Goal: Information Seeking & Learning: Learn about a topic

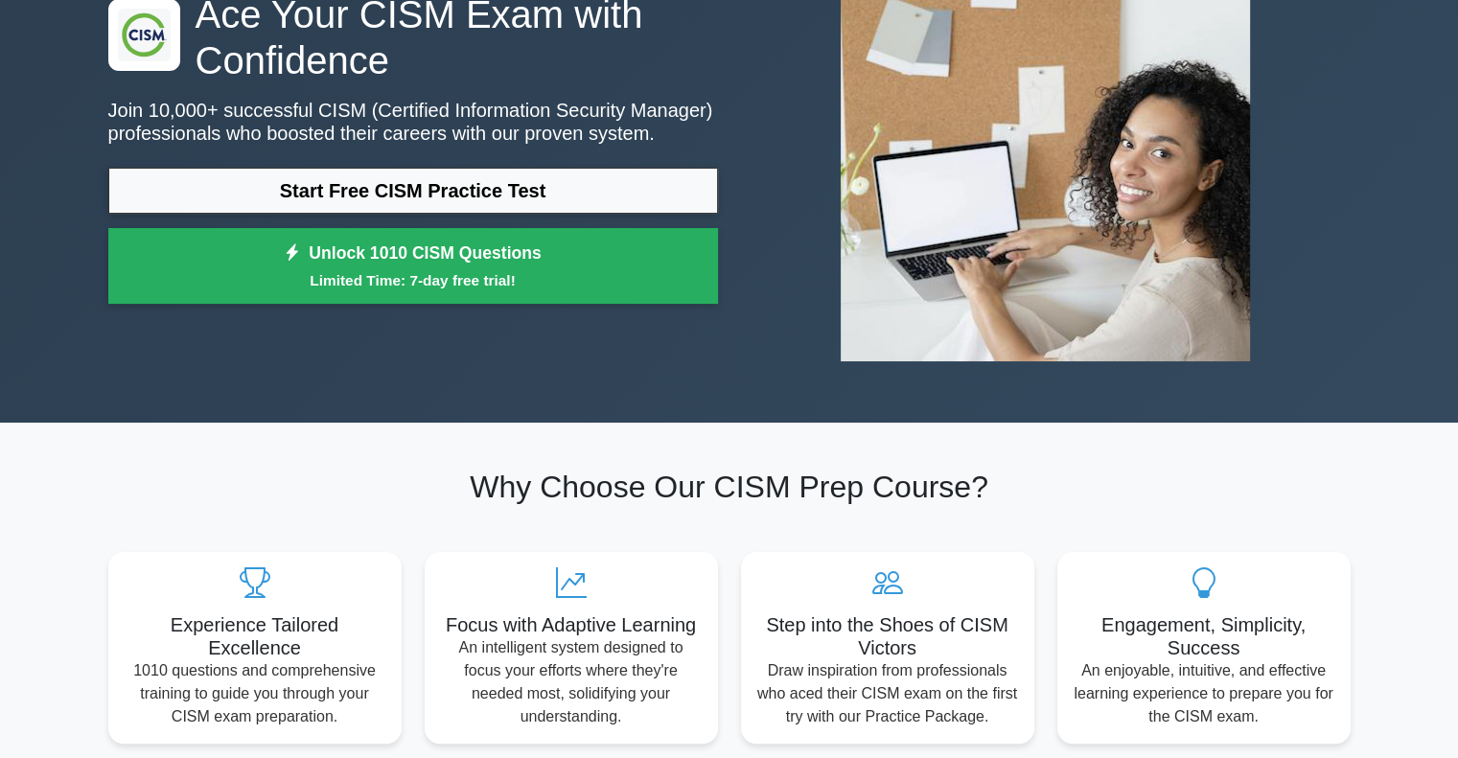
scroll to position [180, 0]
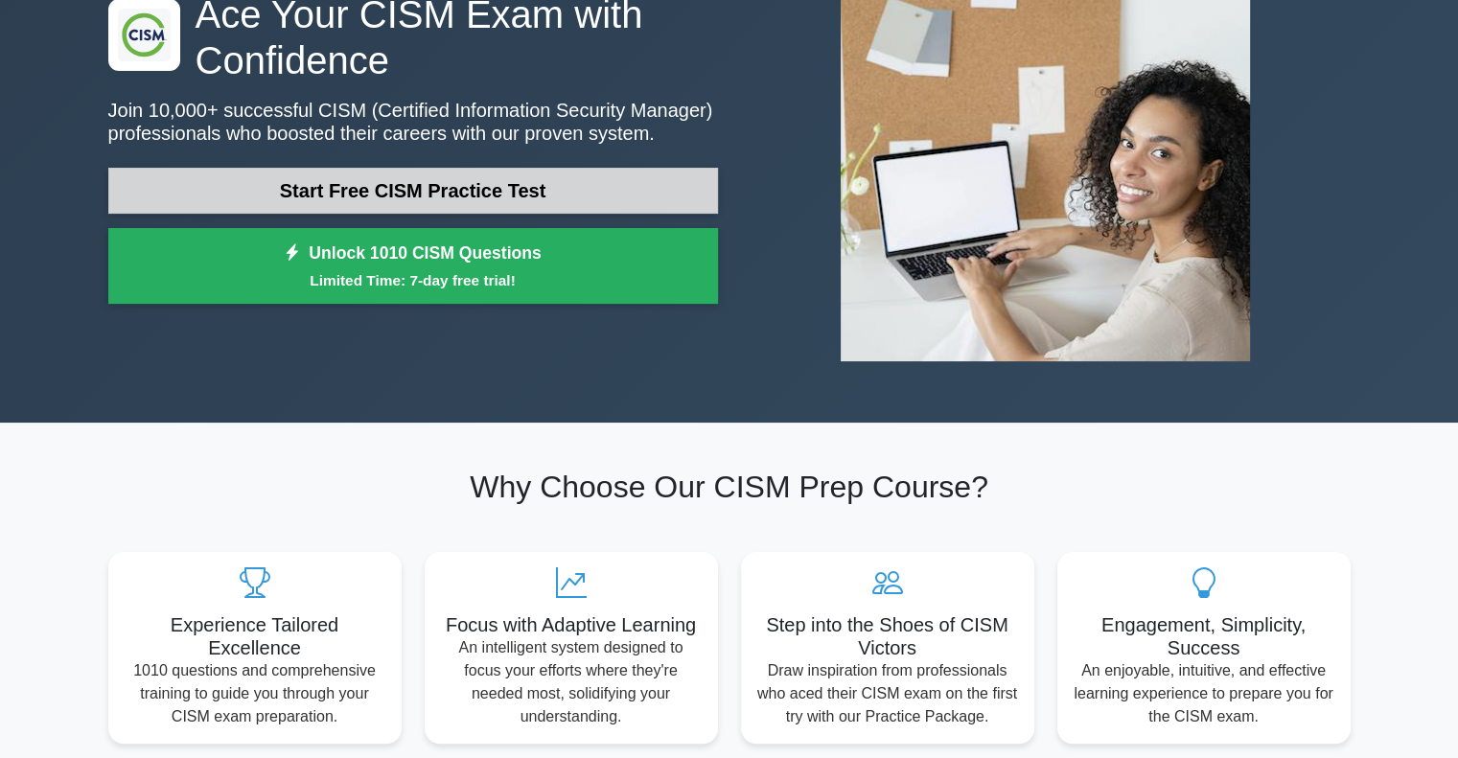
click at [506, 192] on link "Start Free CISM Practice Test" at bounding box center [413, 191] width 610 height 46
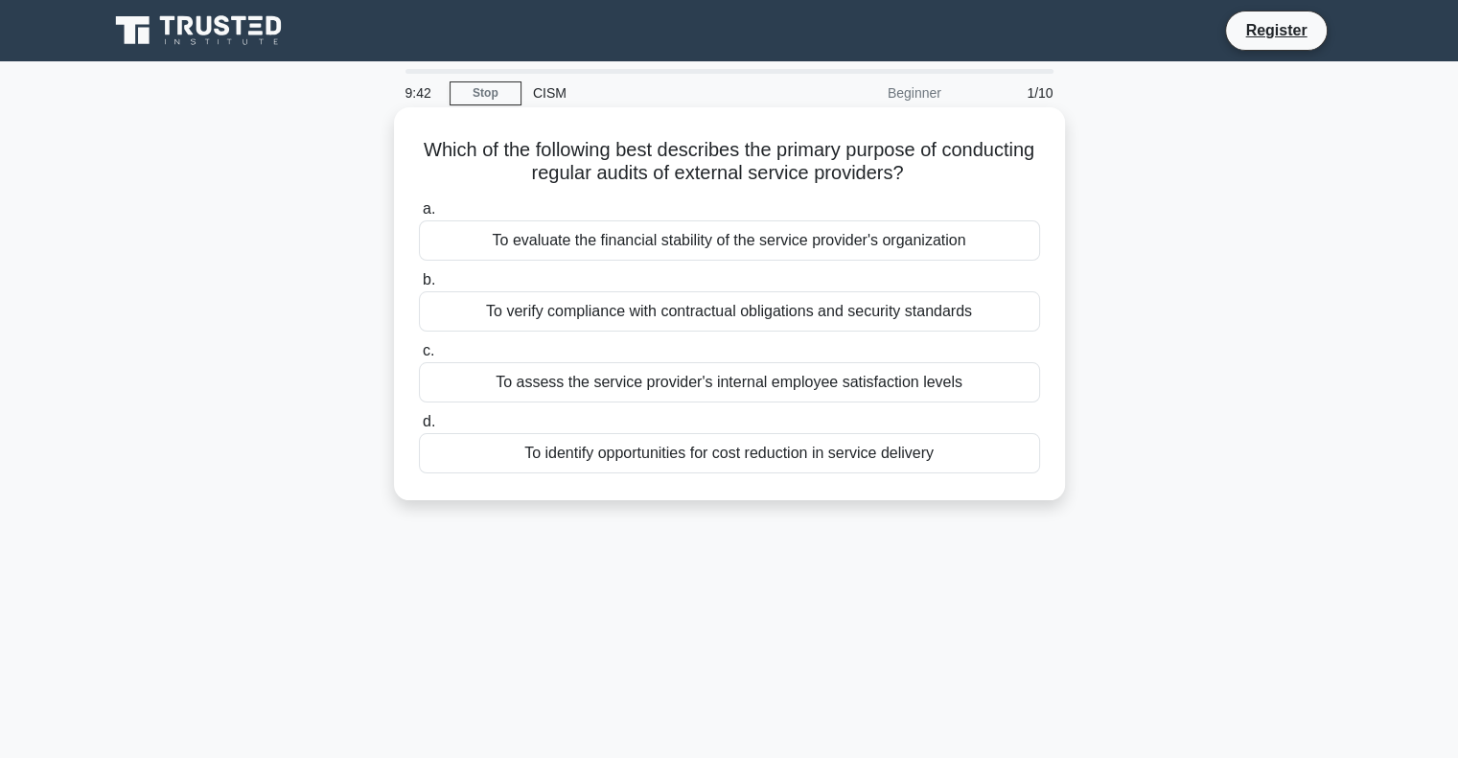
click at [571, 321] on div "To verify compliance with contractual obligations and security standards" at bounding box center [729, 311] width 621 height 40
click at [419, 287] on input "b. To verify compliance with contractual obligations and security standards" at bounding box center [419, 280] width 0 height 12
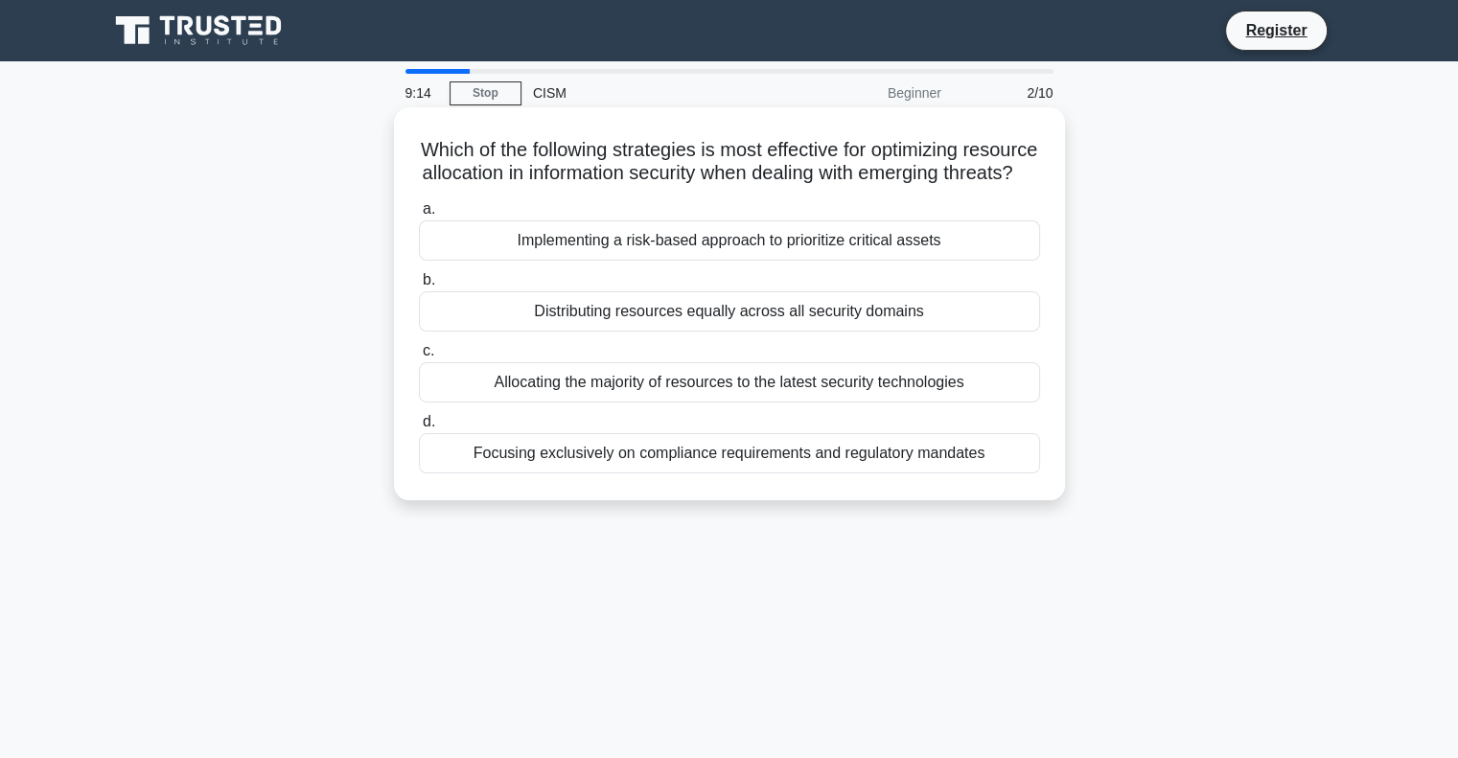
click at [640, 261] on div "Implementing a risk-based approach to prioritize critical assets" at bounding box center [729, 241] width 621 height 40
click at [419, 216] on input "a. Implementing a risk-based approach to prioritize critical assets" at bounding box center [419, 209] width 0 height 12
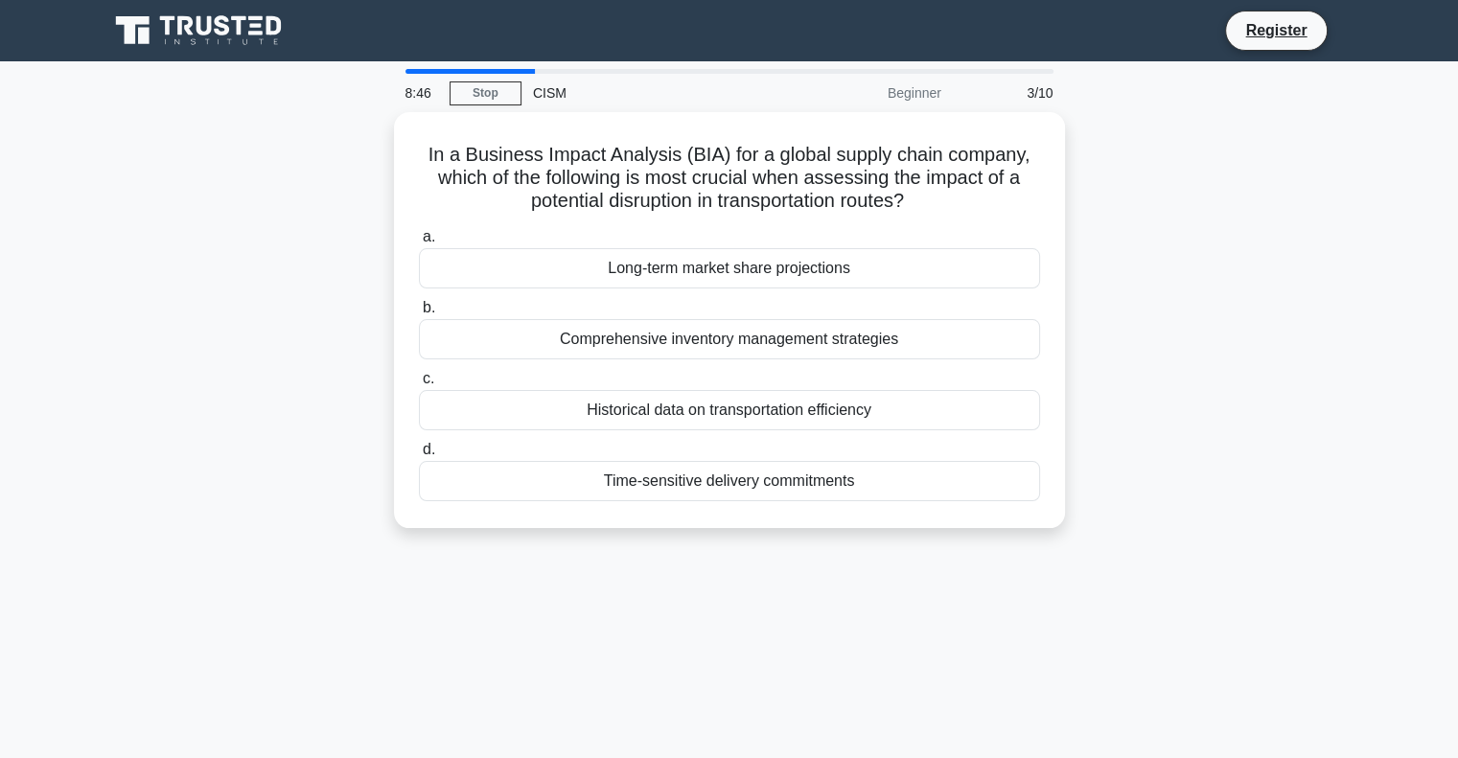
click at [640, 275] on div "Long-term market share projections" at bounding box center [729, 268] width 621 height 40
click at [419, 244] on input "a. Long-term market share projections" at bounding box center [419, 237] width 0 height 12
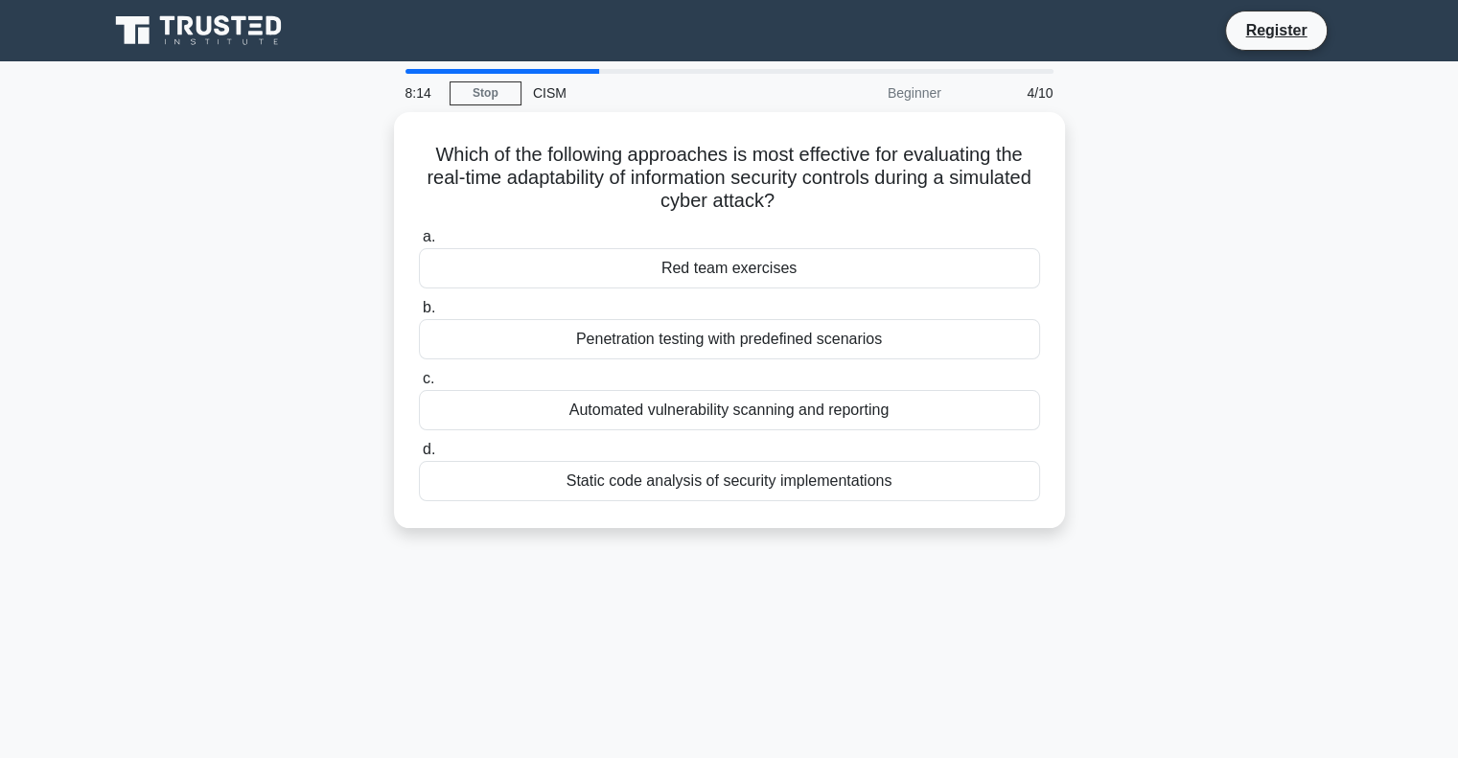
click at [640, 275] on div "Red team exercises" at bounding box center [729, 268] width 621 height 40
click at [419, 244] on input "a. Red team exercises" at bounding box center [419, 237] width 0 height 12
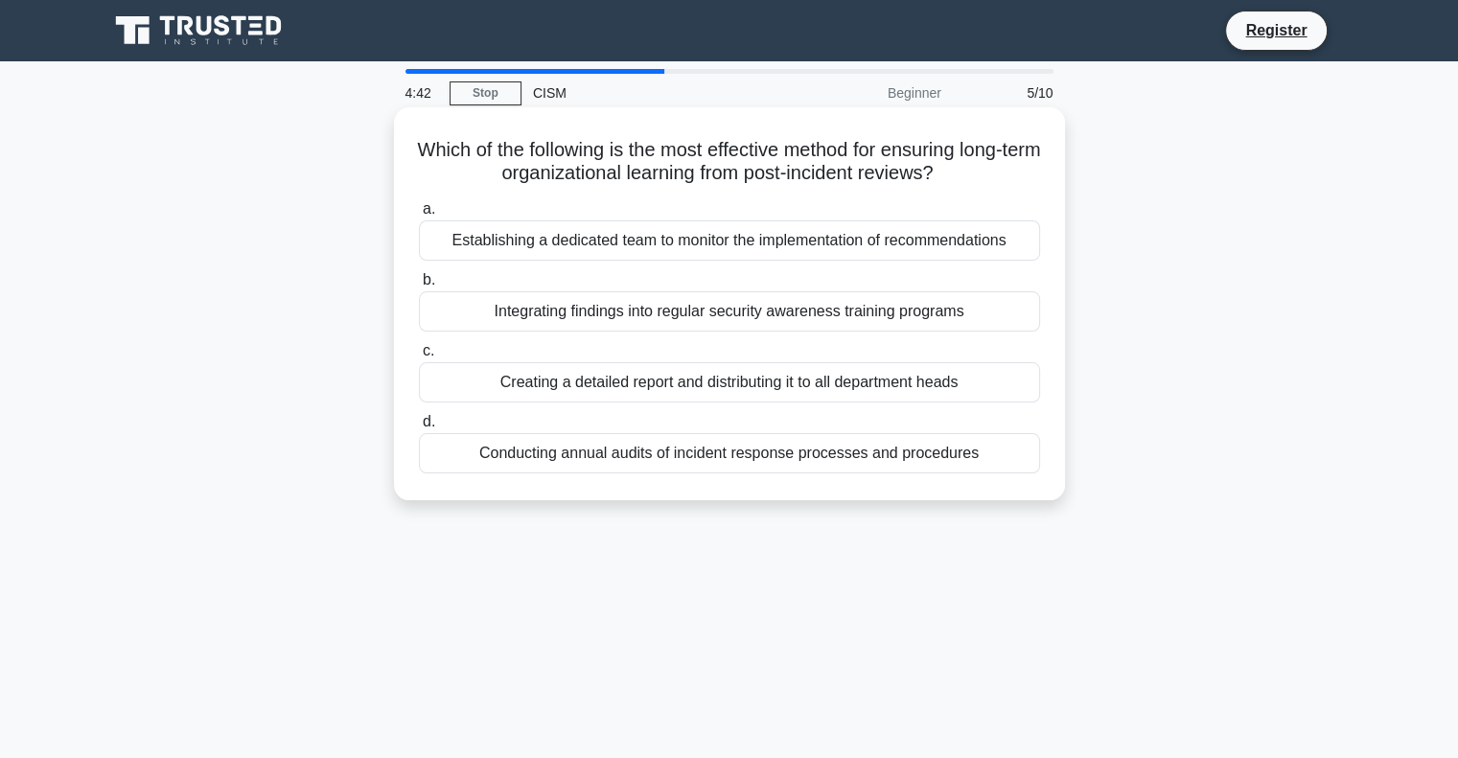
click at [694, 454] on div "Conducting annual audits of incident response processes and procedures" at bounding box center [729, 453] width 621 height 40
click at [419, 429] on input "d. Conducting annual audits of incident response processes and procedures" at bounding box center [419, 422] width 0 height 12
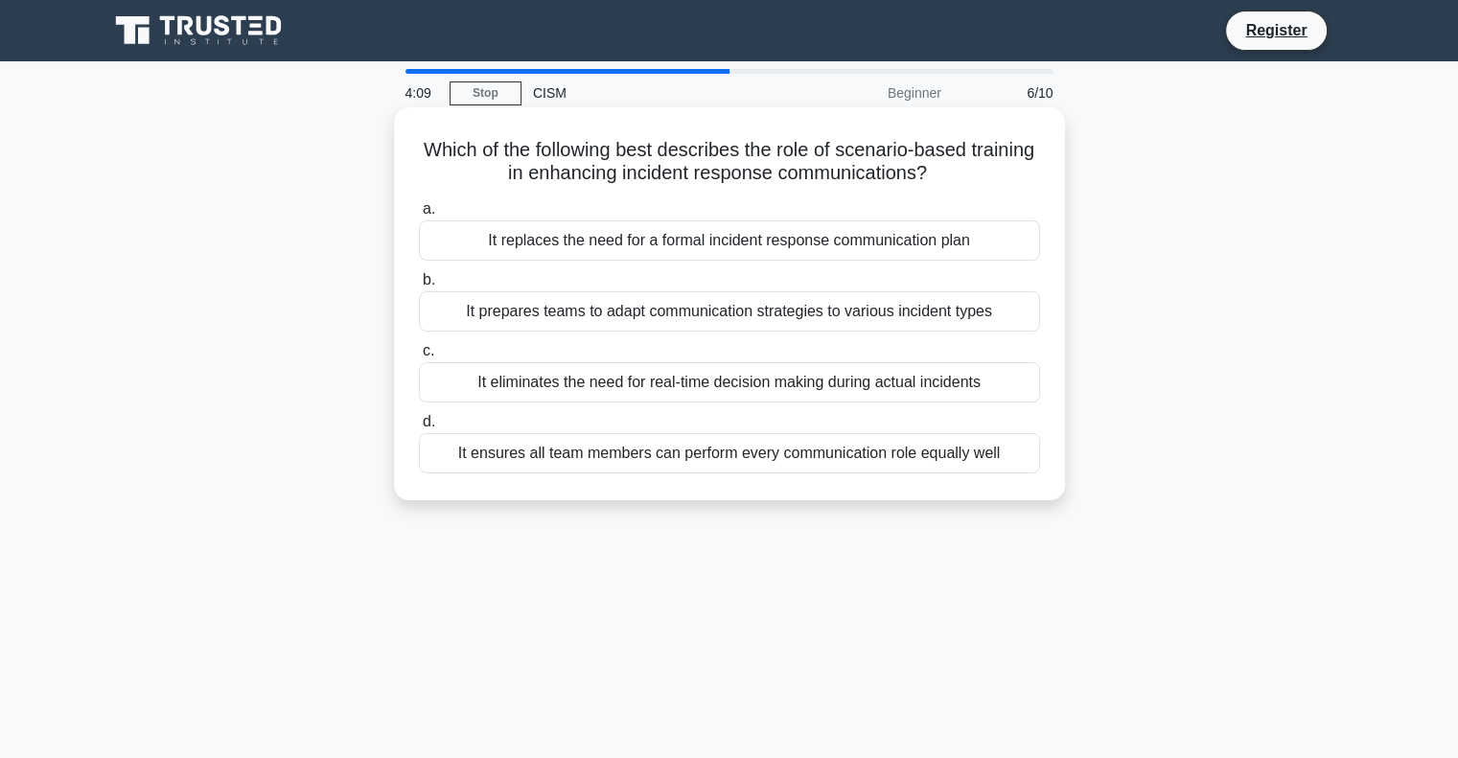
click at [739, 386] on div "It eliminates the need for real-time decision making during actual incidents" at bounding box center [729, 382] width 621 height 40
click at [419, 358] on input "c. It eliminates the need for real-time decision making during actual incidents" at bounding box center [419, 351] width 0 height 12
click at [763, 459] on div "Conducting automated scans to detect known vulnerabilities in systems" at bounding box center [729, 453] width 621 height 40
click at [419, 429] on input "d. Conducting automated scans to detect known vulnerabilities in systems" at bounding box center [419, 422] width 0 height 12
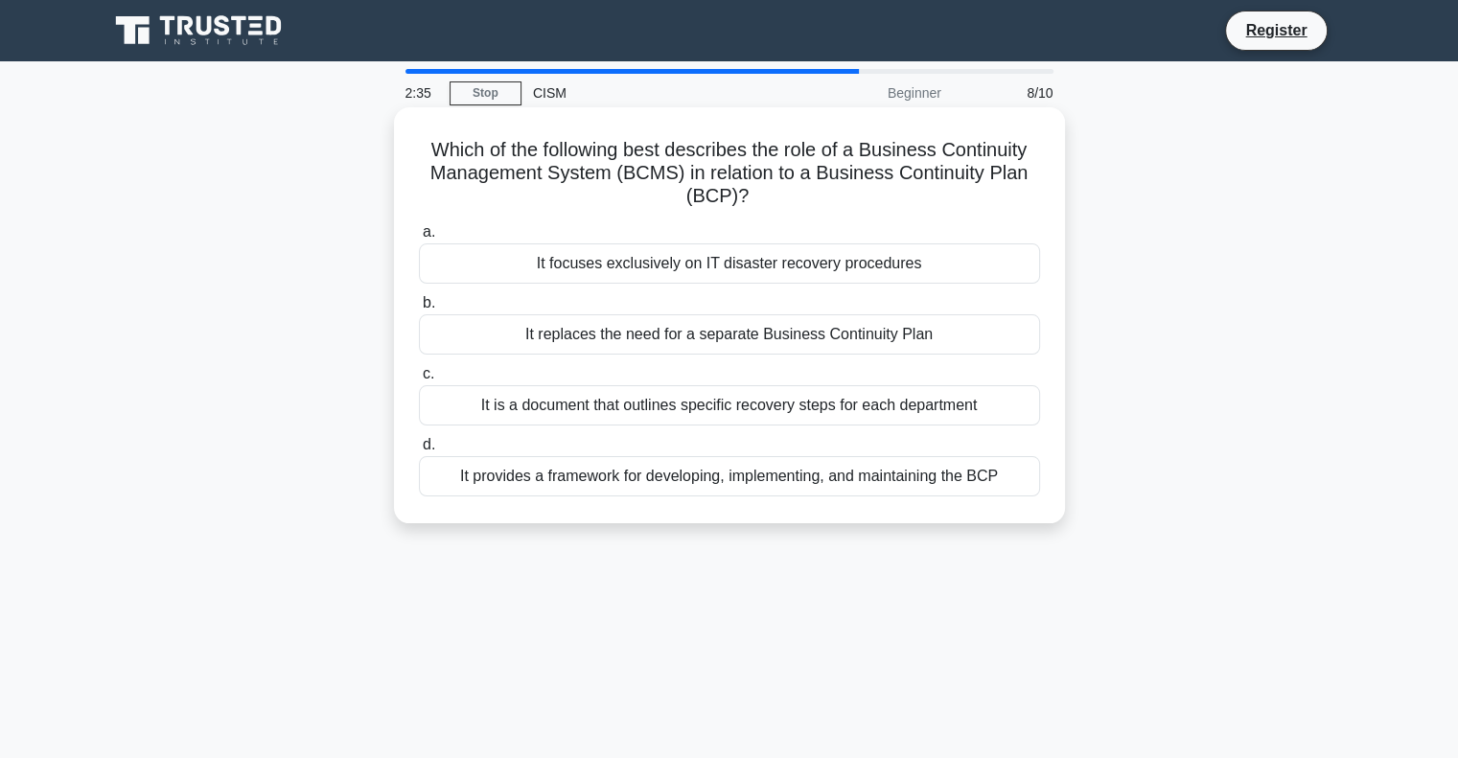
click at [791, 479] on div "It provides a framework for developing, implementing, and maintaining the BCP" at bounding box center [729, 476] width 621 height 40
click at [419, 452] on input "d. It provides a framework for developing, implementing, and maintaining the BCP" at bounding box center [419, 445] width 0 height 12
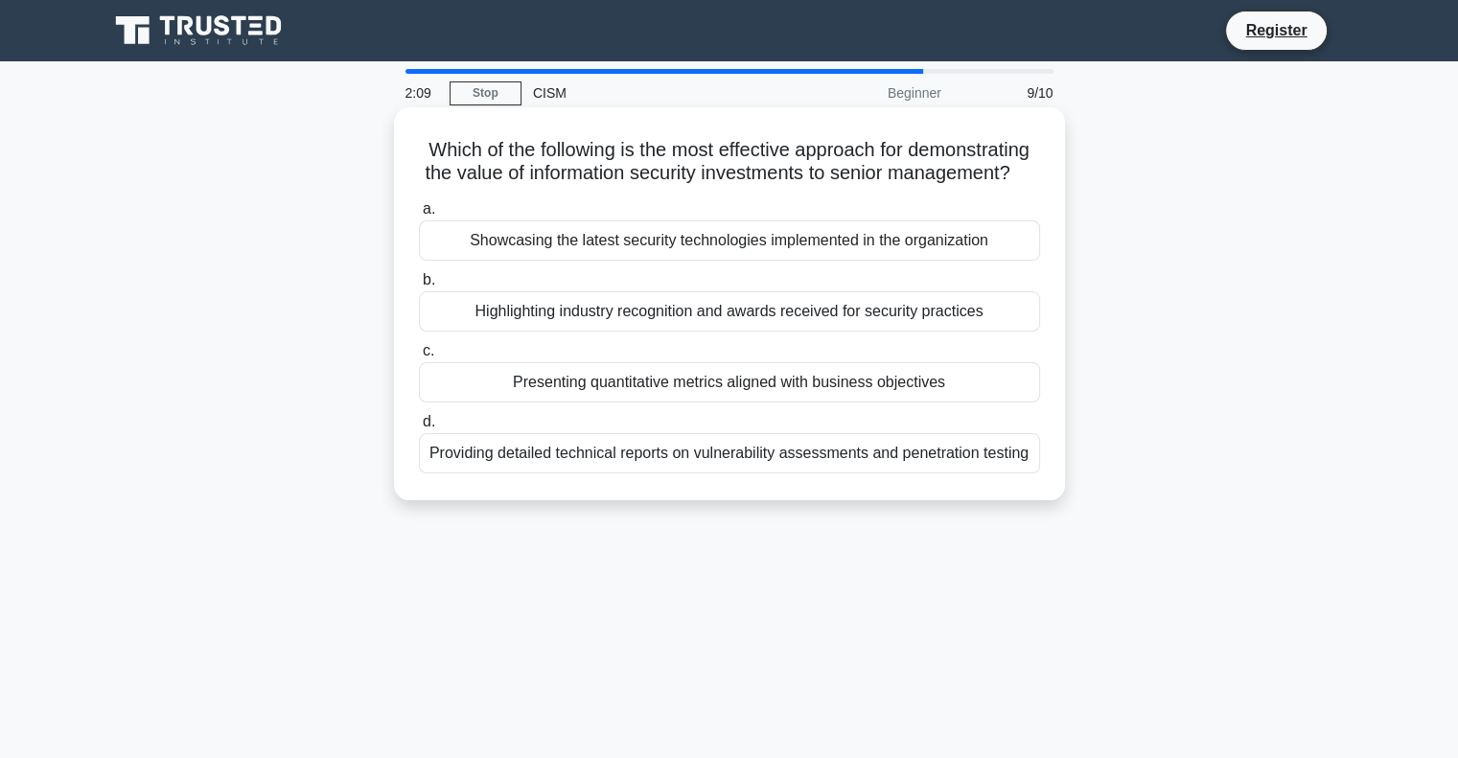
click at [825, 403] on div "Presenting quantitative metrics aligned with business objectives" at bounding box center [729, 382] width 621 height 40
click at [419, 358] on input "c. Presenting quantitative metrics aligned with business objectives" at bounding box center [419, 351] width 0 height 12
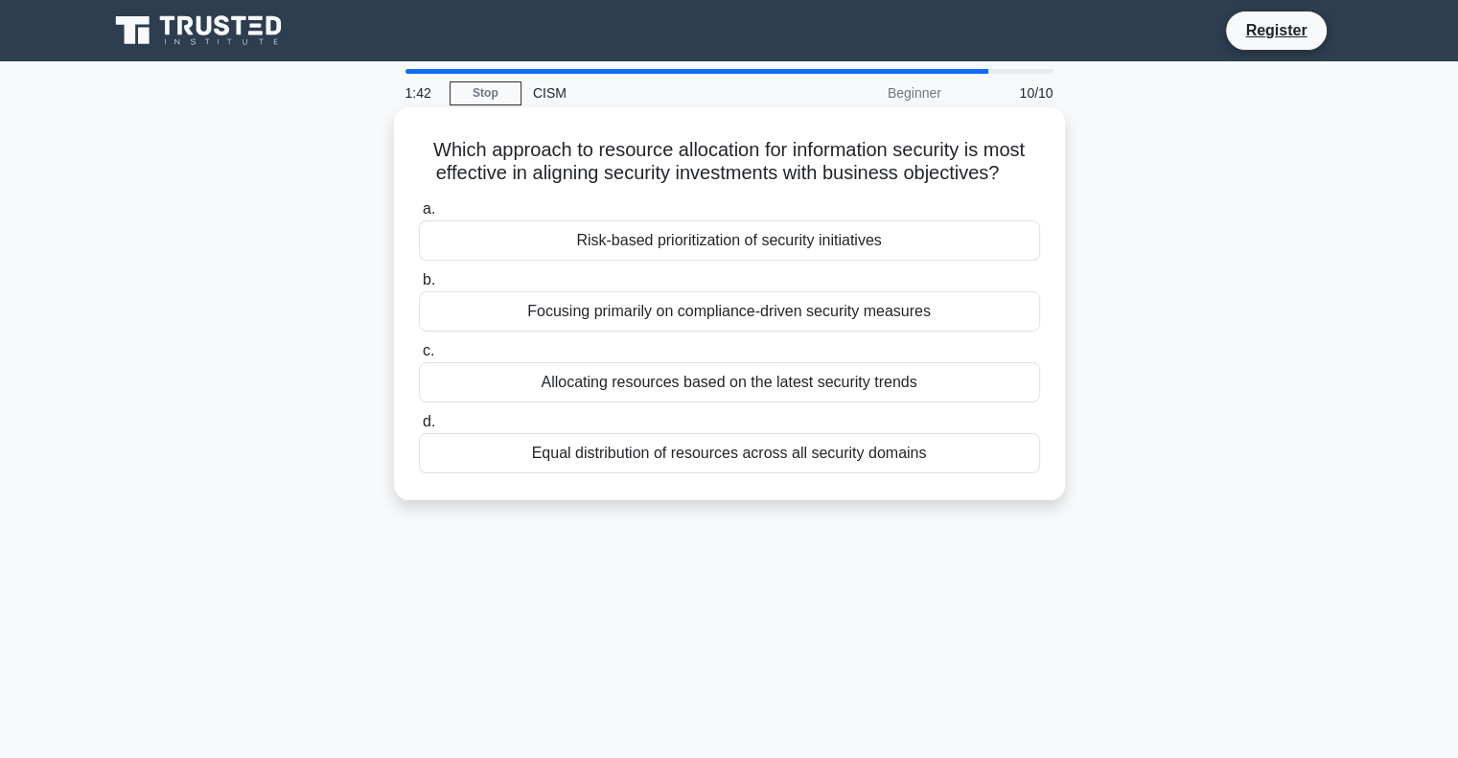
click at [784, 244] on div "Risk-based prioritization of security initiatives" at bounding box center [729, 241] width 621 height 40
click at [419, 216] on input "a. Risk-based prioritization of security initiatives" at bounding box center [419, 209] width 0 height 12
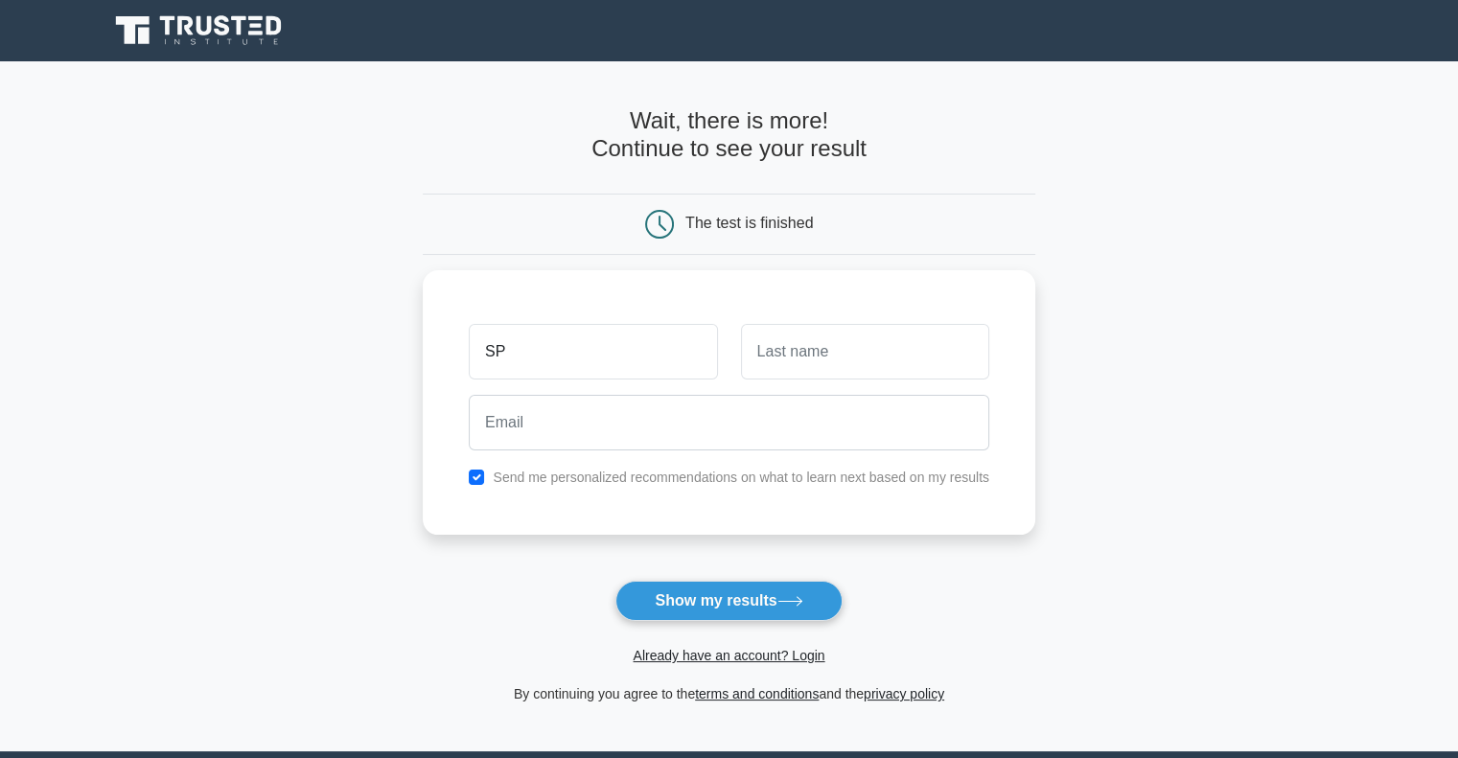
type input "SP"
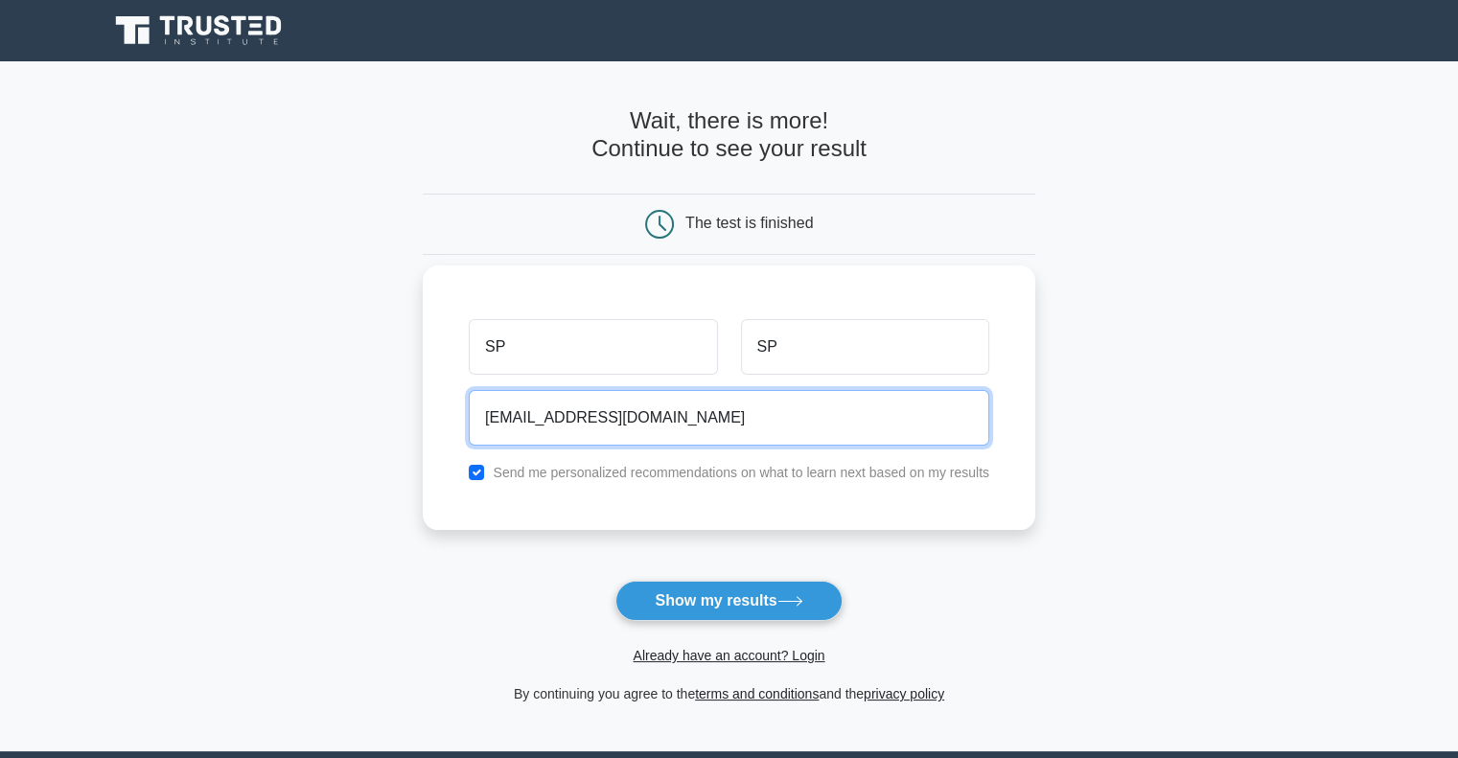
type input "sonal_bhatia93@yahoo.com"
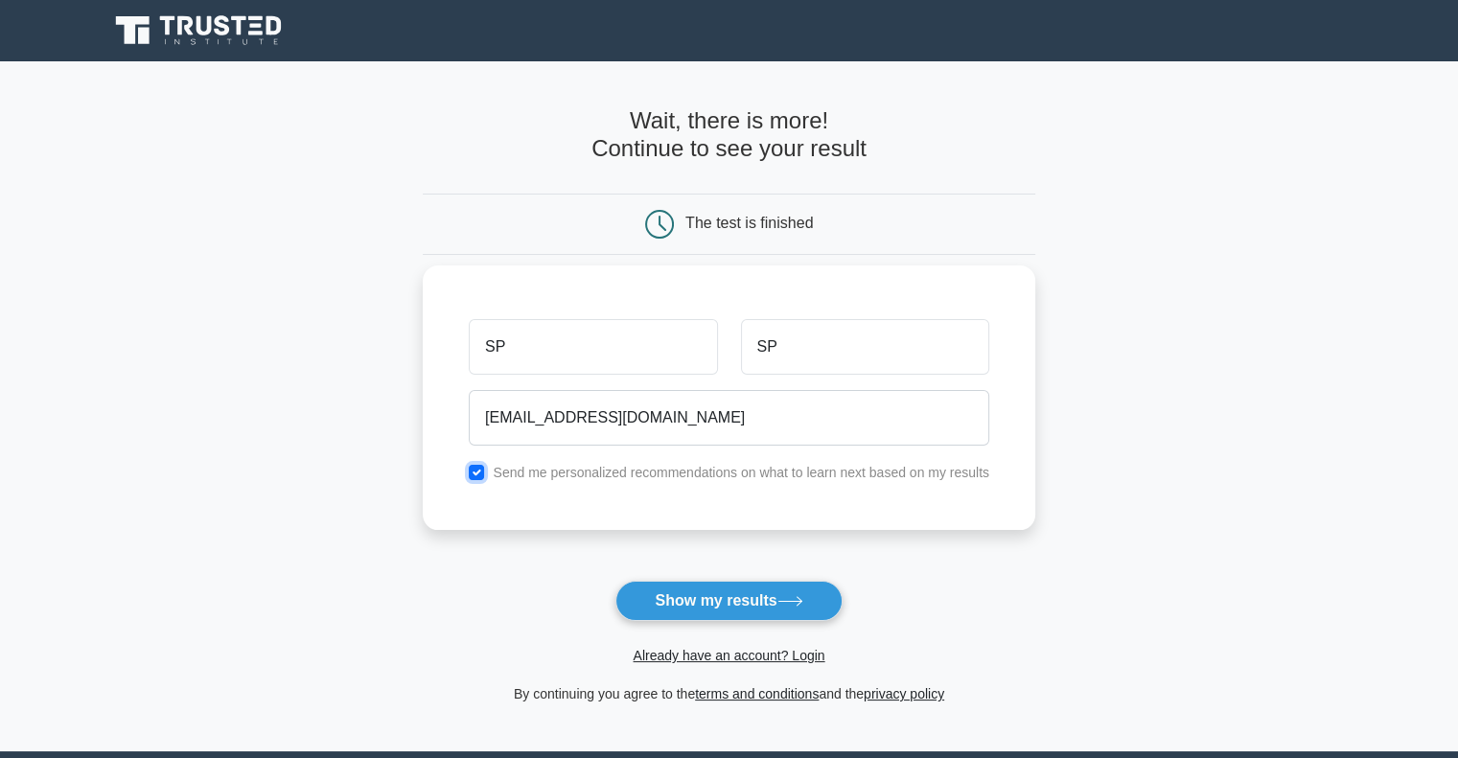
click at [472, 473] on input "checkbox" at bounding box center [476, 472] width 15 height 15
checkbox input "false"
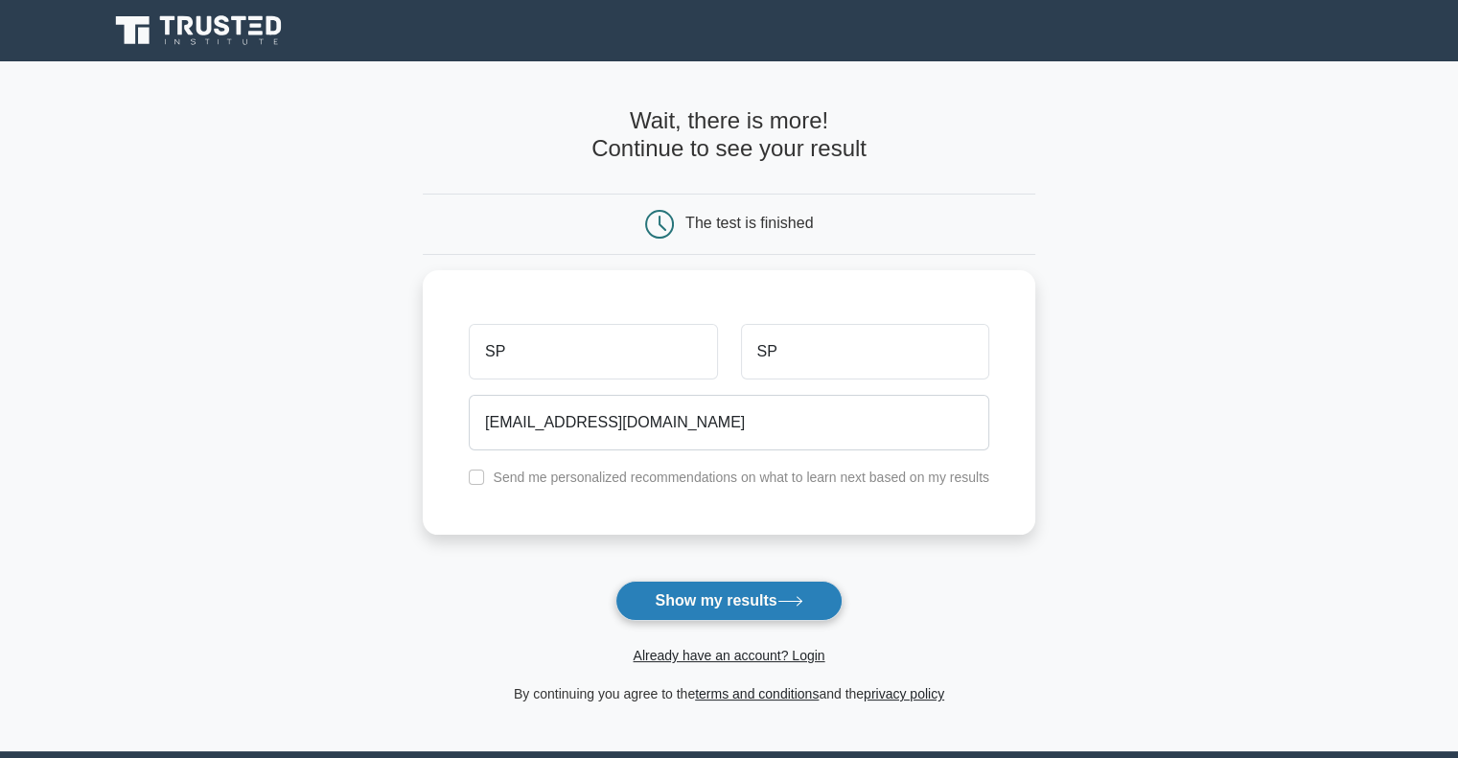
click at [766, 608] on button "Show my results" at bounding box center [729, 601] width 226 height 40
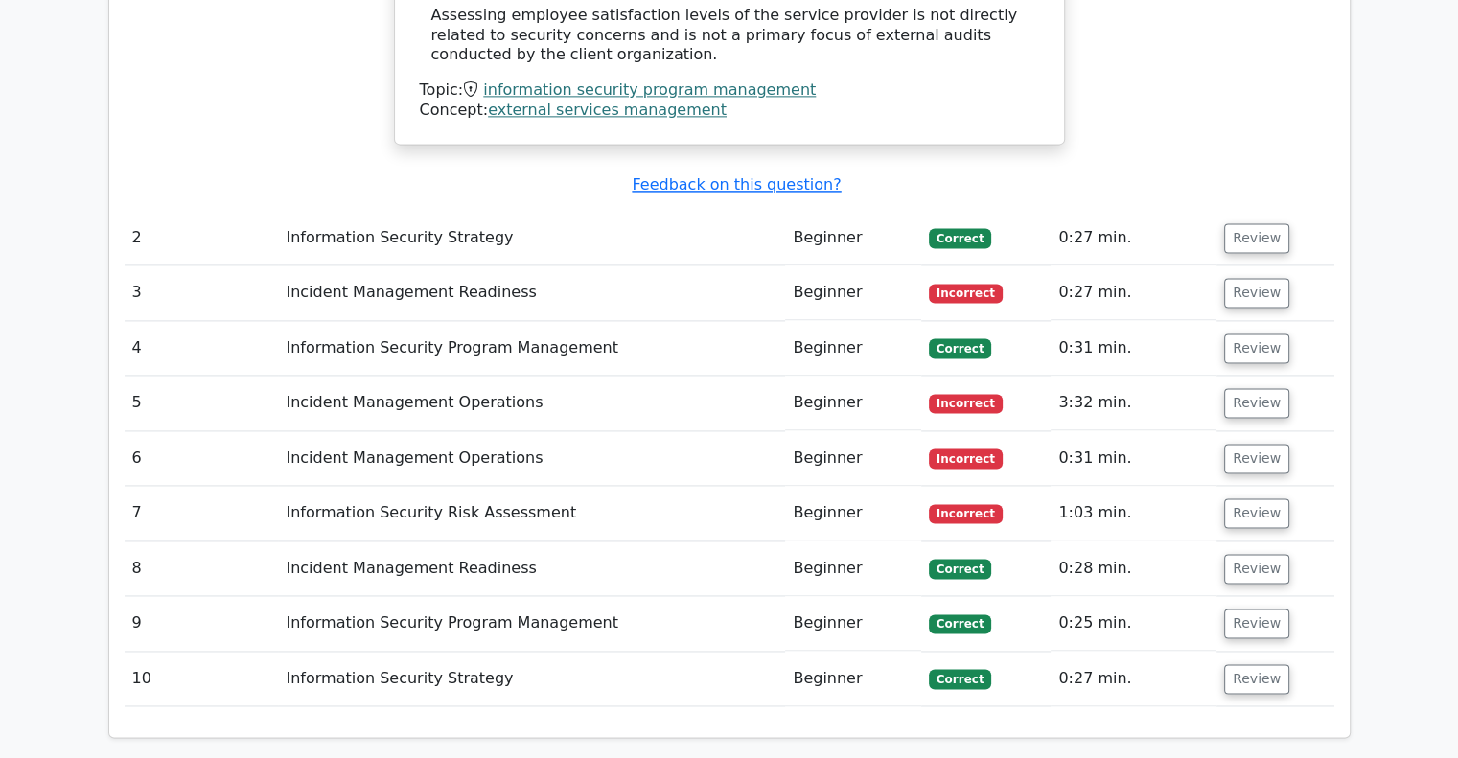
scroll to position [2621, 0]
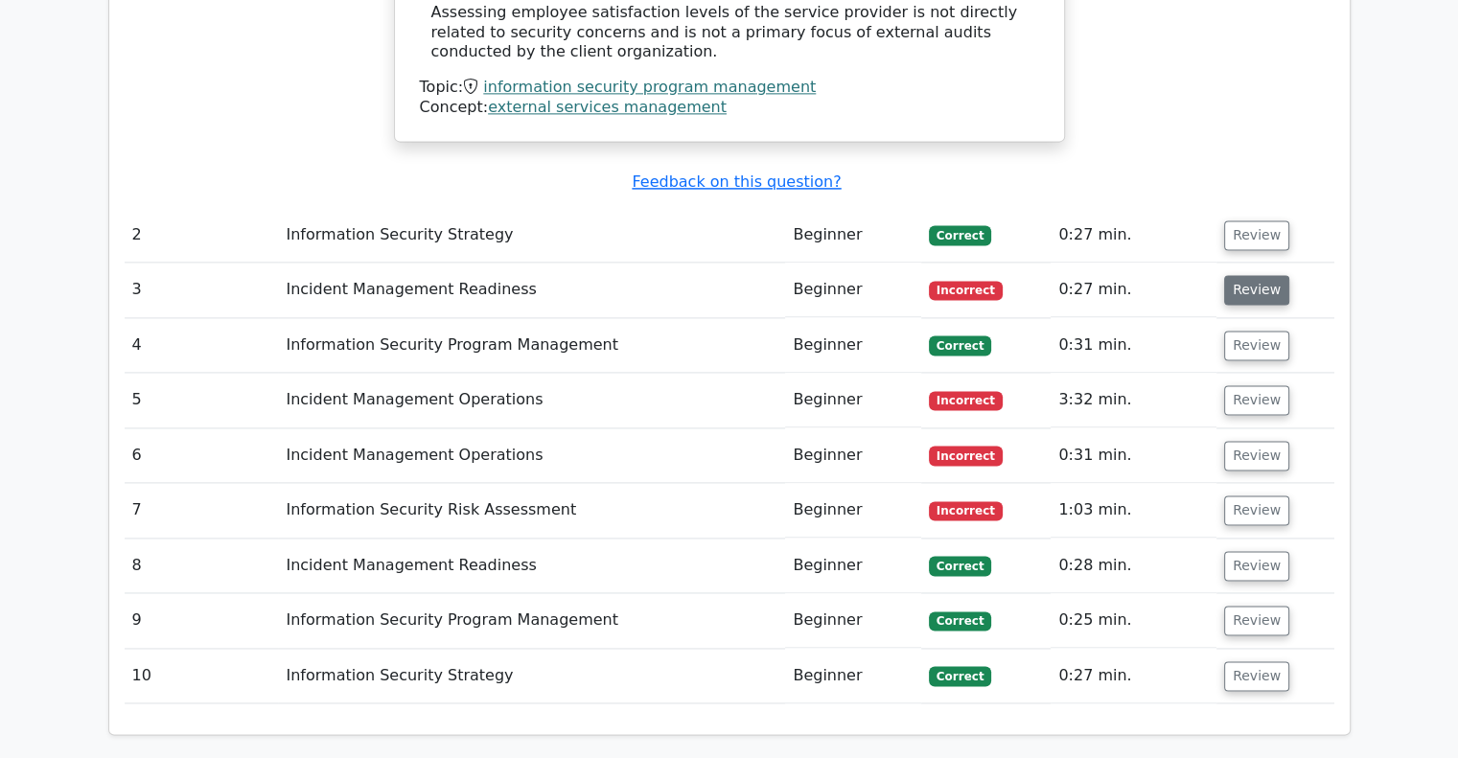
click at [1259, 275] on button "Review" at bounding box center [1256, 290] width 65 height 30
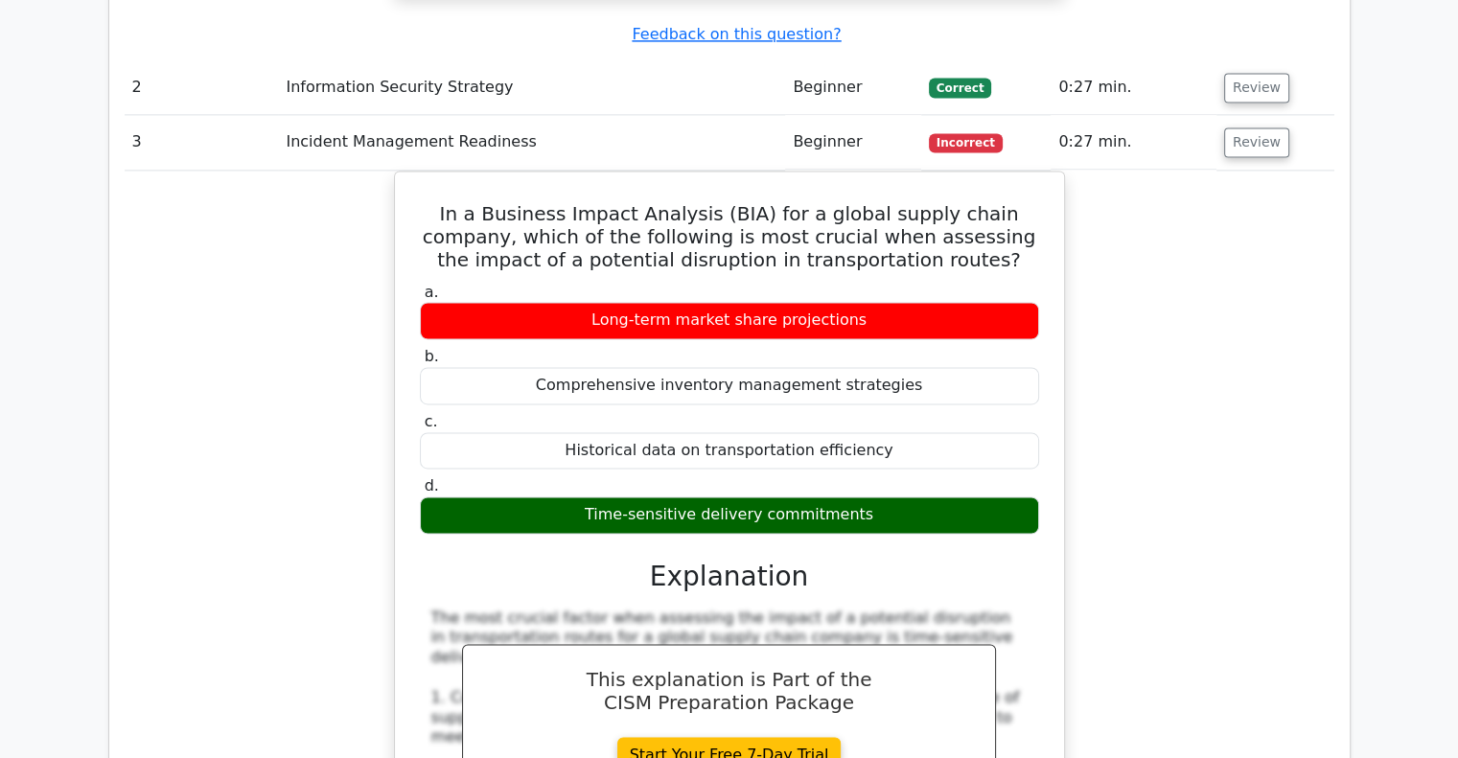
scroll to position [2769, 0]
